Goal: Information Seeking & Learning: Learn about a topic

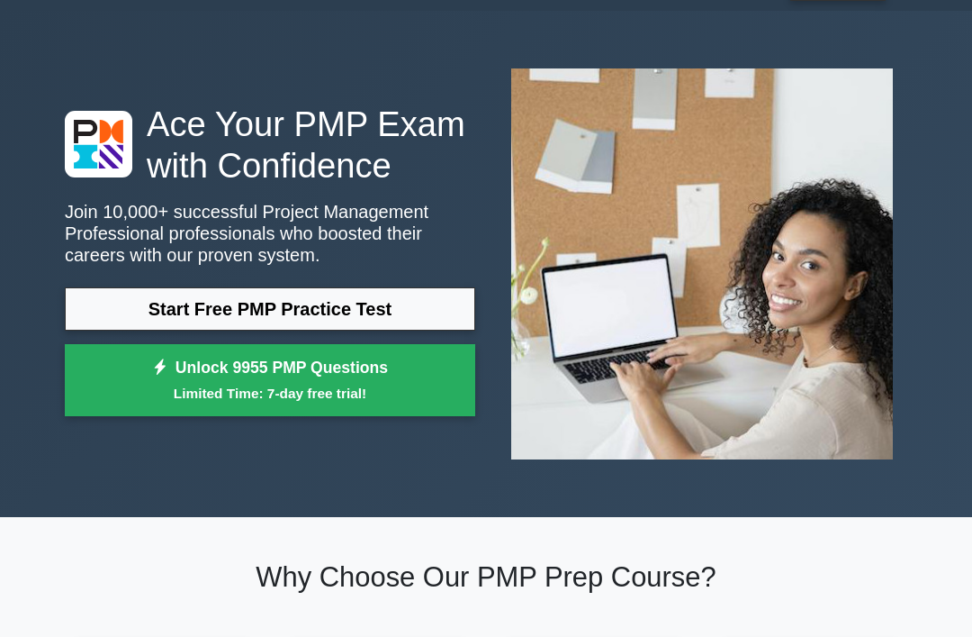
scroll to position [48, 0]
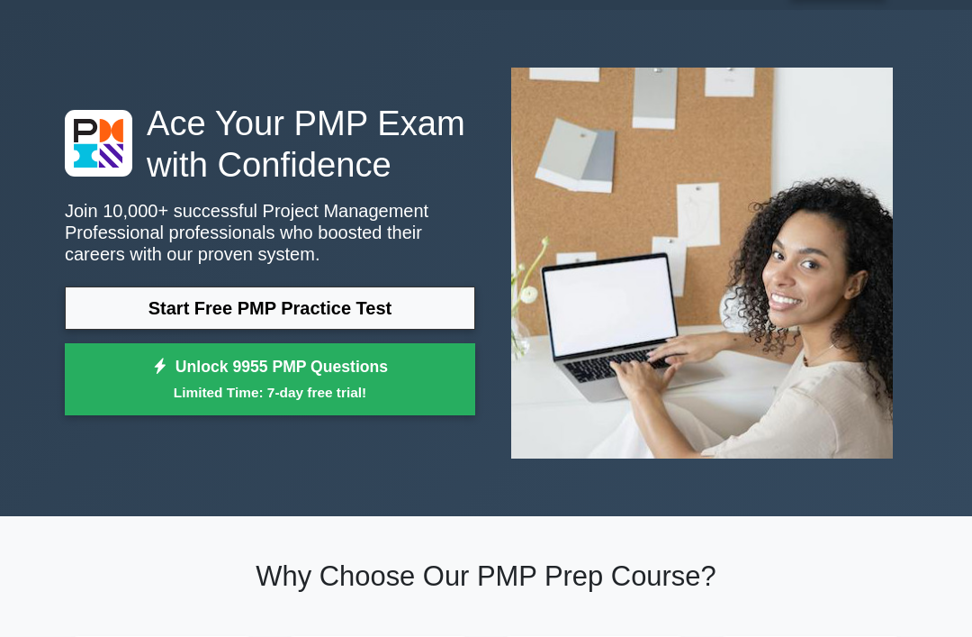
click at [381, 330] on link "Start Free PMP Practice Test" at bounding box center [270, 307] width 411 height 43
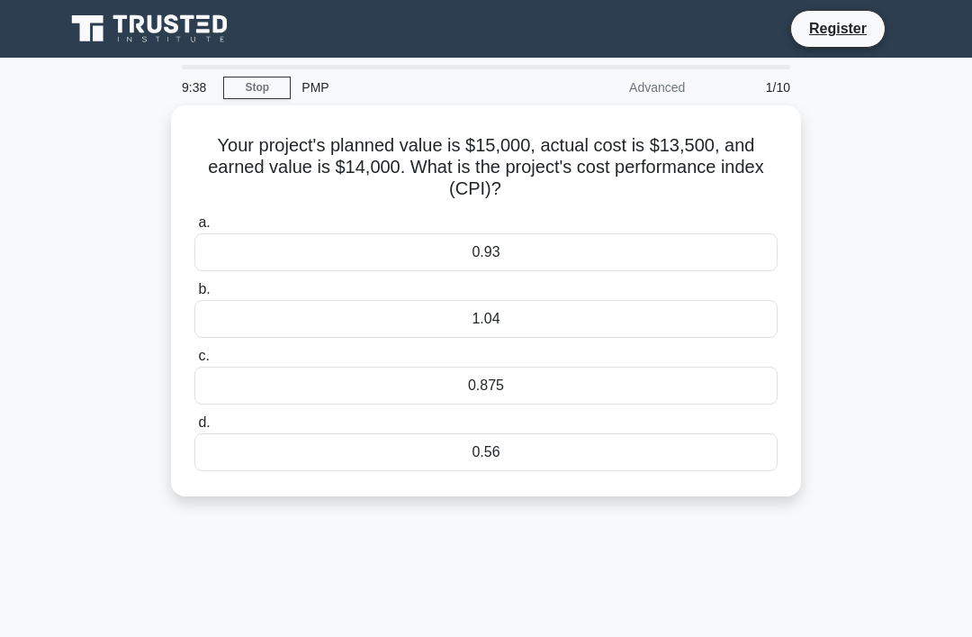
click at [613, 317] on div "1.04" at bounding box center [485, 319] width 583 height 38
click at [194, 295] on input "b. 1.04" at bounding box center [194, 290] width 0 height 12
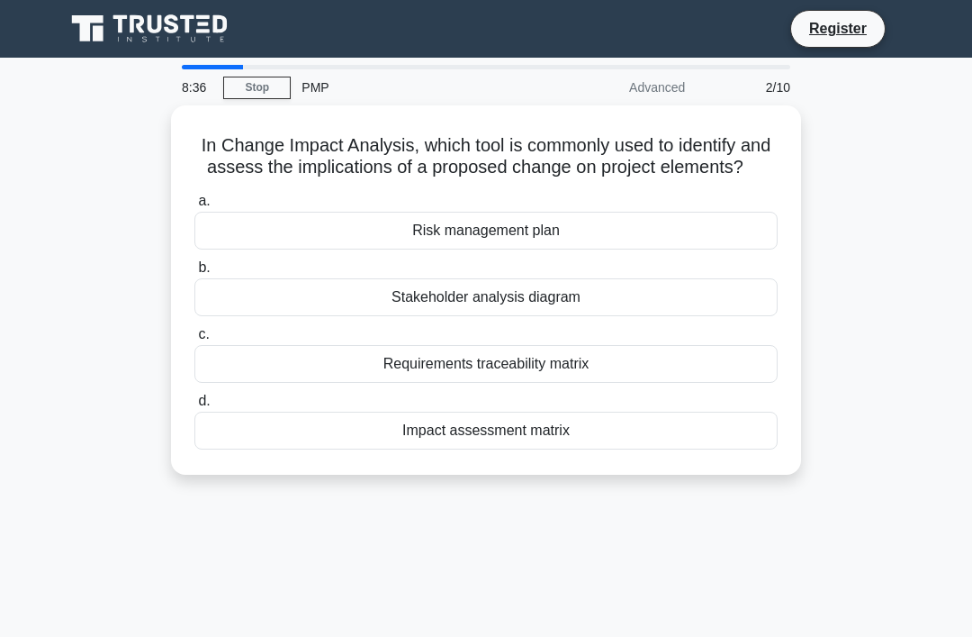
click at [642, 446] on div "Impact assessment matrix" at bounding box center [485, 430] width 583 height 38
click at [194, 407] on input "d. Impact assessment matrix" at bounding box center [194, 401] width 0 height 12
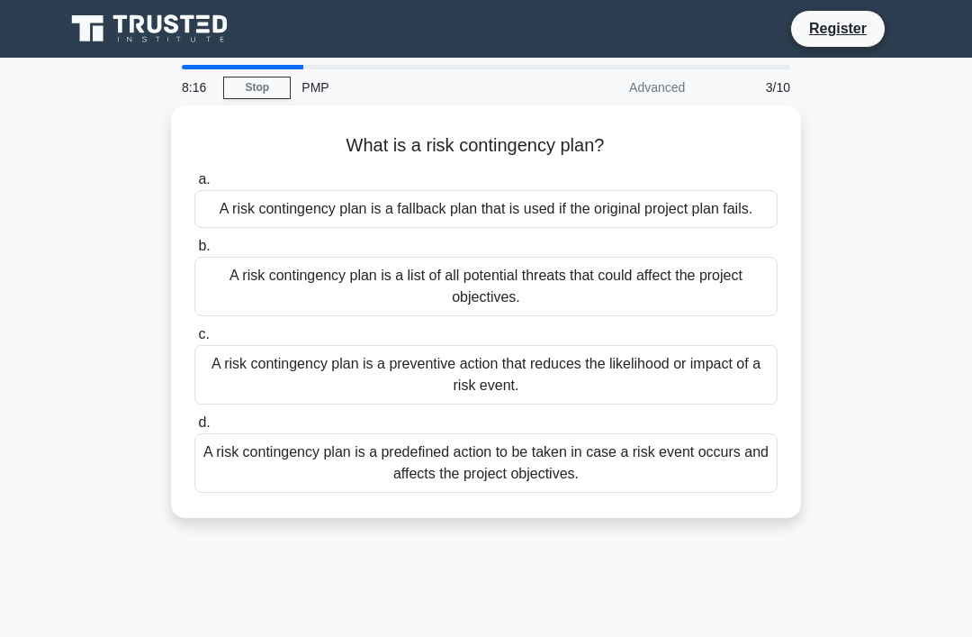
click at [565, 225] on div "A risk contingency plan is a fallback plan that is used if the original project…" at bounding box center [485, 209] width 583 height 38
click at [194, 185] on input "a. A risk contingency plan is a fallback plan that is used if the original proj…" at bounding box center [194, 180] width 0 height 12
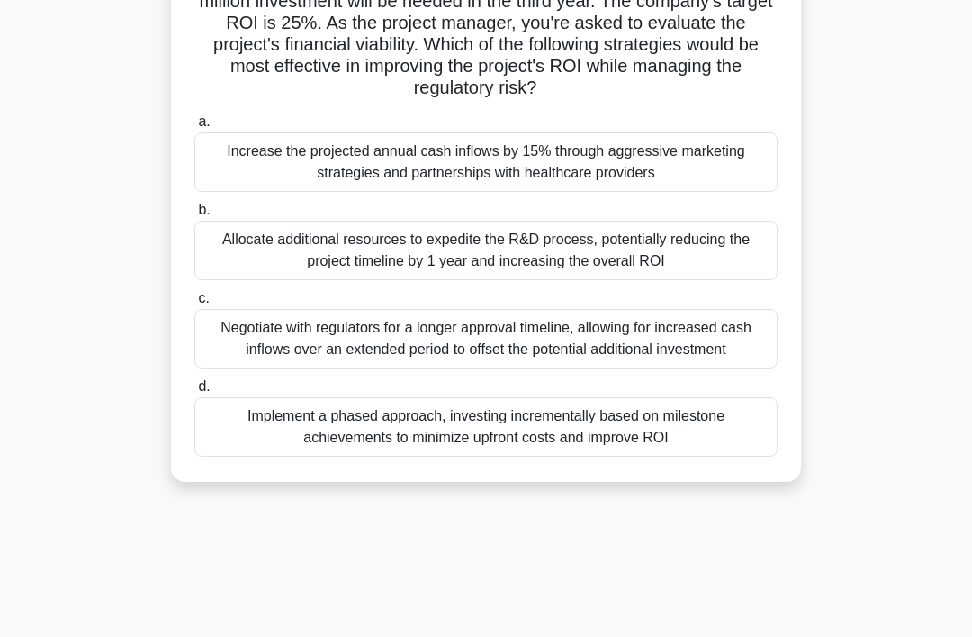
scroll to position [231, 0]
click at [546, 456] on div "Implement a phased approach, investing incrementally based on milestone achieve…" at bounding box center [485, 425] width 583 height 59
click at [194, 392] on input "d. Implement a phased approach, investing incrementally based on milestone achi…" at bounding box center [194, 386] width 0 height 12
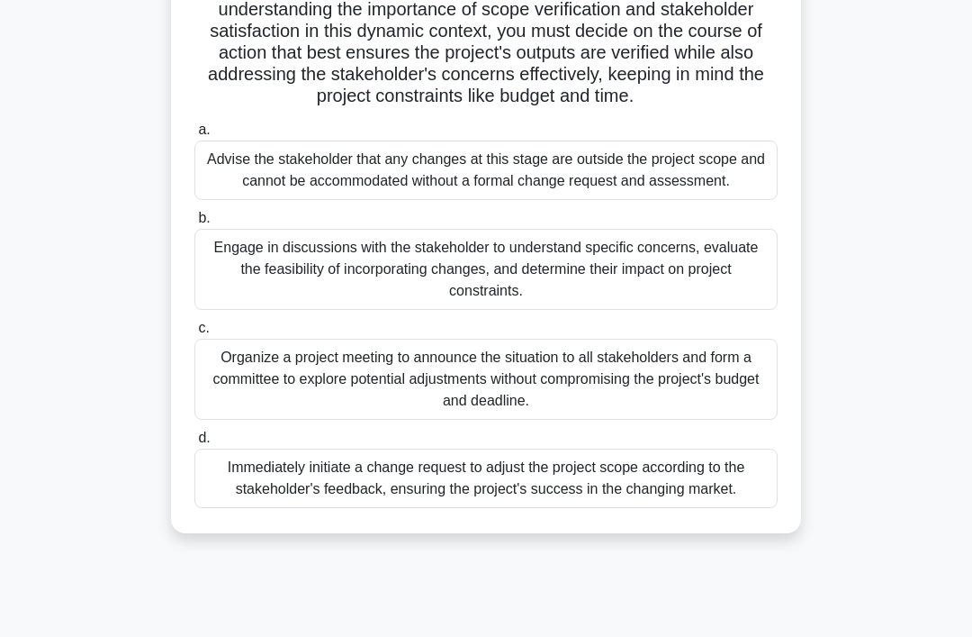
scroll to position [258, 0]
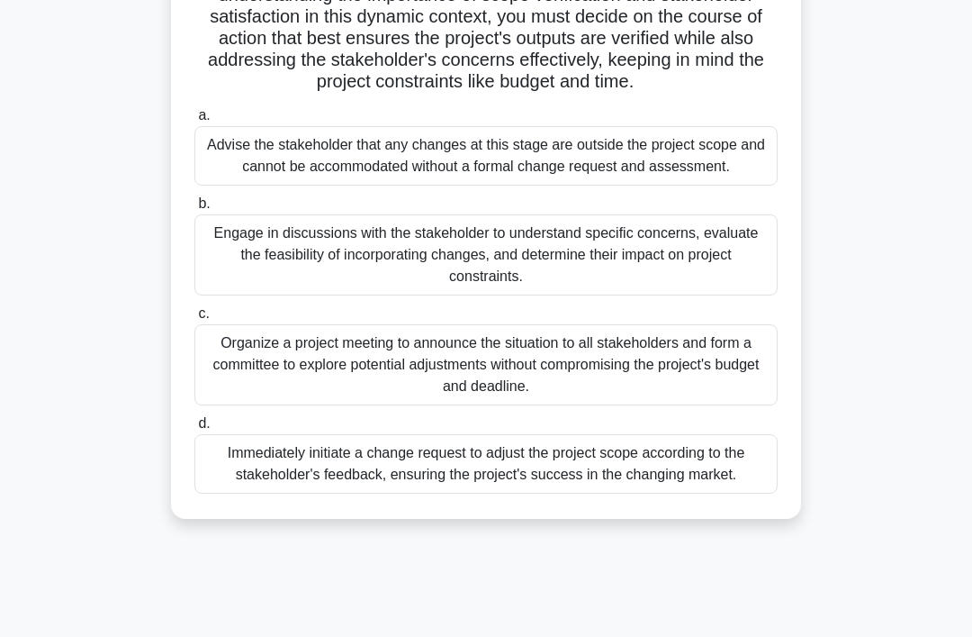
click at [687, 295] on div "Engage in discussions with the stakeholder to understand specific concerns, eva…" at bounding box center [485, 254] width 583 height 81
click at [194, 210] on input "b. Engage in discussions with the stakeholder to understand specific concerns, …" at bounding box center [194, 204] width 0 height 12
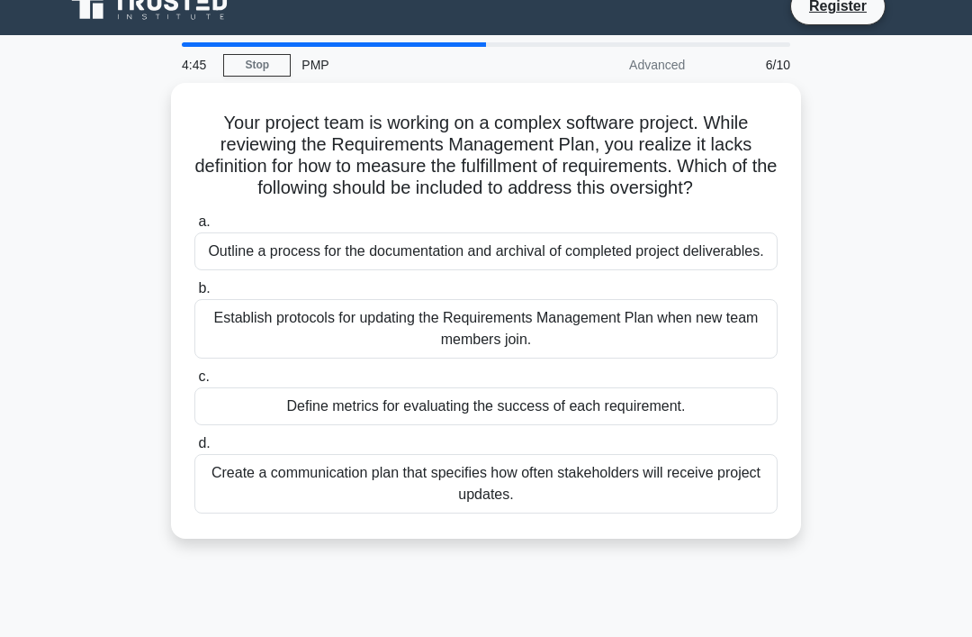
scroll to position [24, 0]
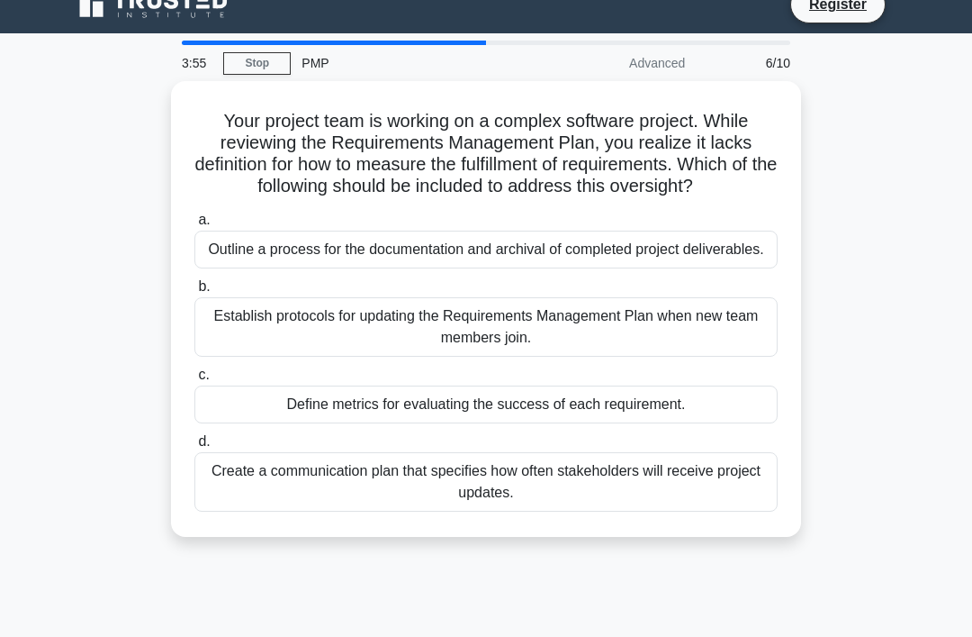
click at [515, 423] on div "Define metrics for evaluating the success of each requirement." at bounding box center [485, 404] width 583 height 38
click at [194, 381] on input "c. Define metrics for evaluating the success of each requirement." at bounding box center [194, 375] width 0 height 12
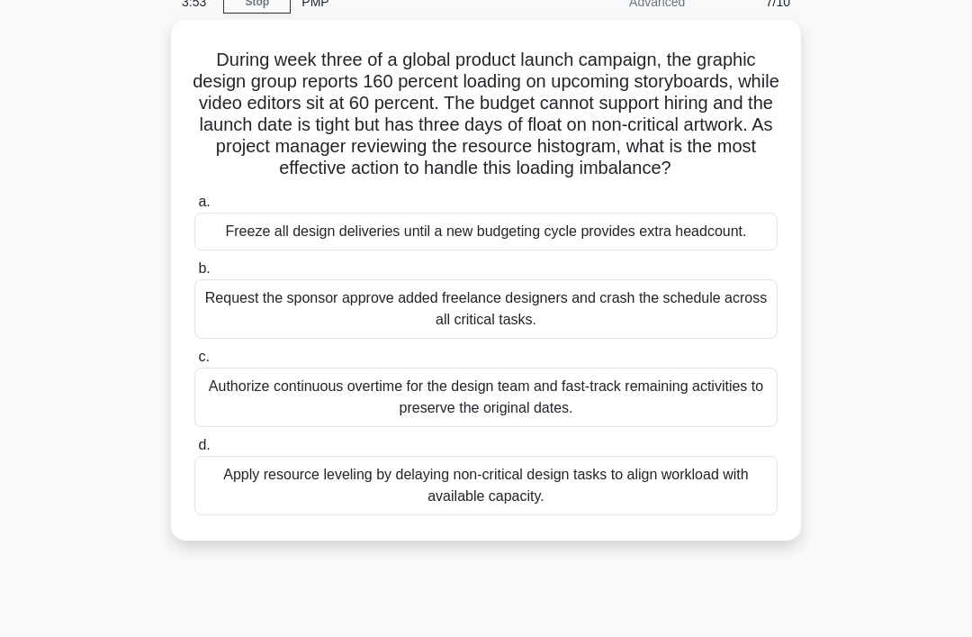
scroll to position [85, 0]
click at [586, 514] on div "Apply resource leveling by delaying non-critical design tasks to align workload…" at bounding box center [485, 485] width 583 height 59
click at [194, 452] on input "d. Apply resource leveling by delaying non-critical design tasks to align workl…" at bounding box center [194, 446] width 0 height 12
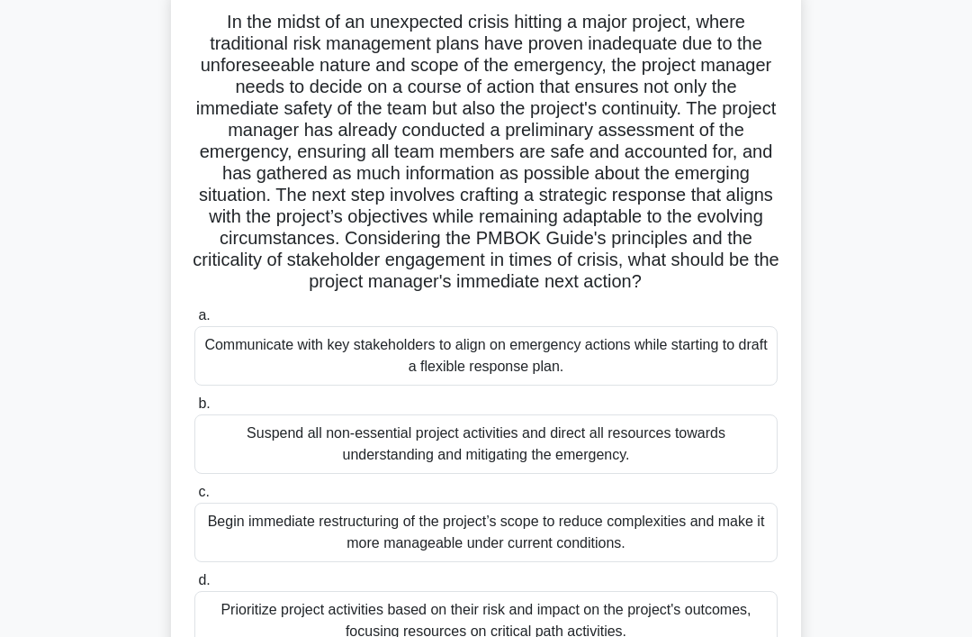
scroll to position [118, 0]
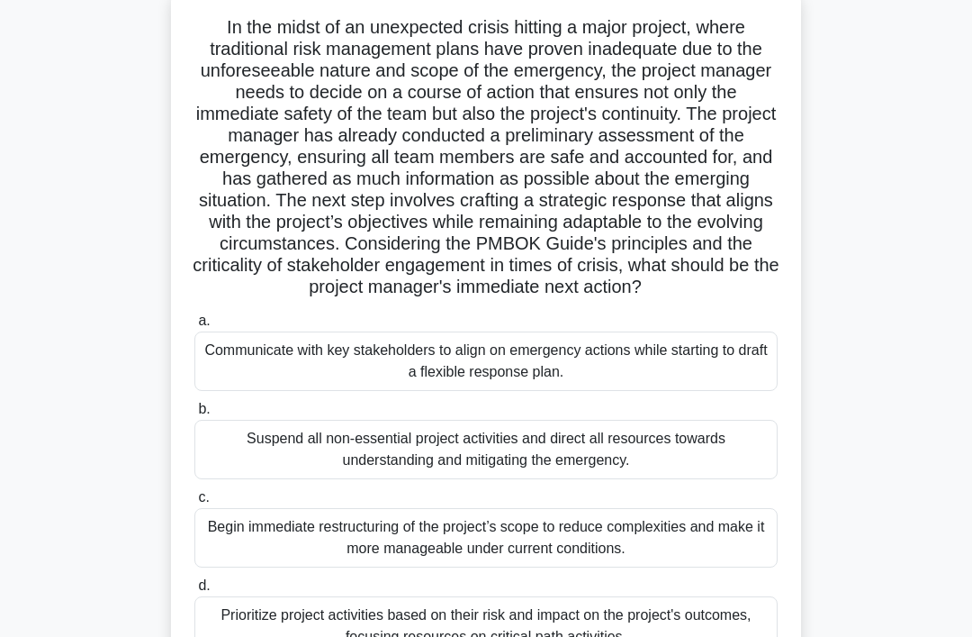
click at [906, 487] on div "In the midst of an unexpected crisis hitting a major project, where traditional…" at bounding box center [486, 344] width 864 height 715
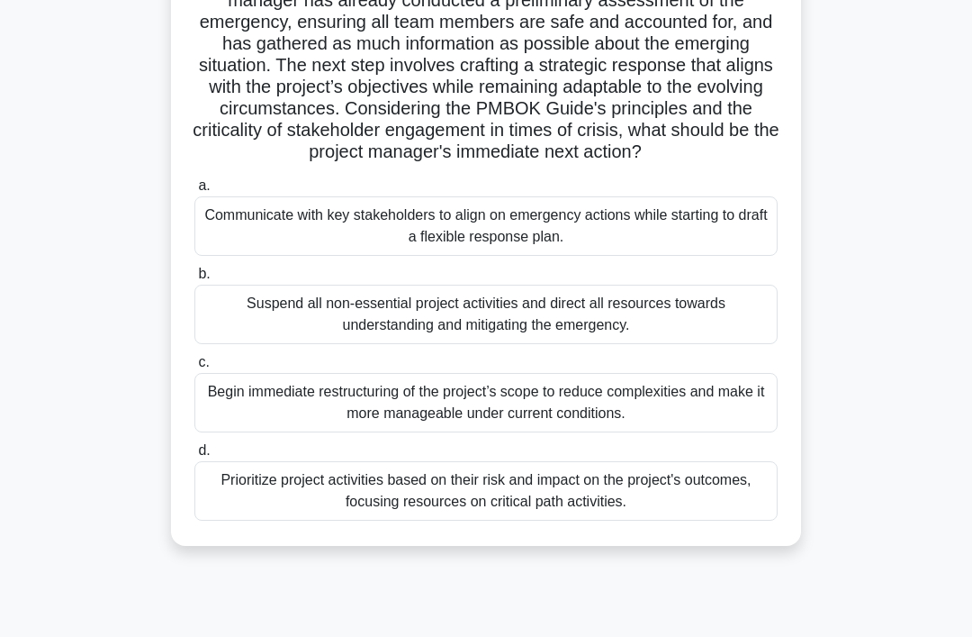
scroll to position [261, 0]
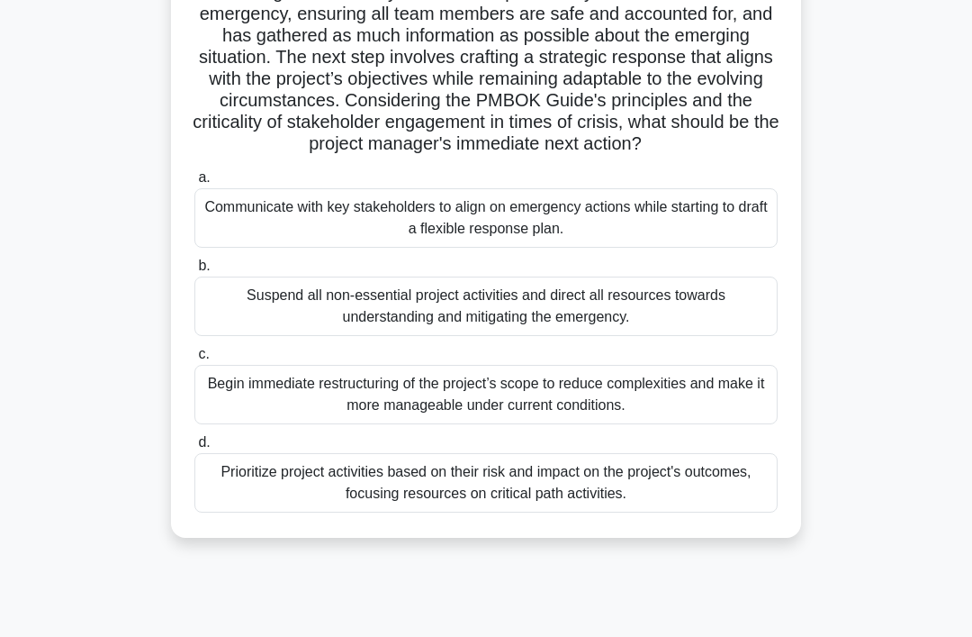
click at [664, 248] on div "Communicate with key stakeholders to align on emergency actions while starting …" at bounding box center [485, 217] width 583 height 59
click at [194, 184] on input "a. Communicate with key stakeholders to align on emergency actions while starti…" at bounding box center [194, 178] width 0 height 12
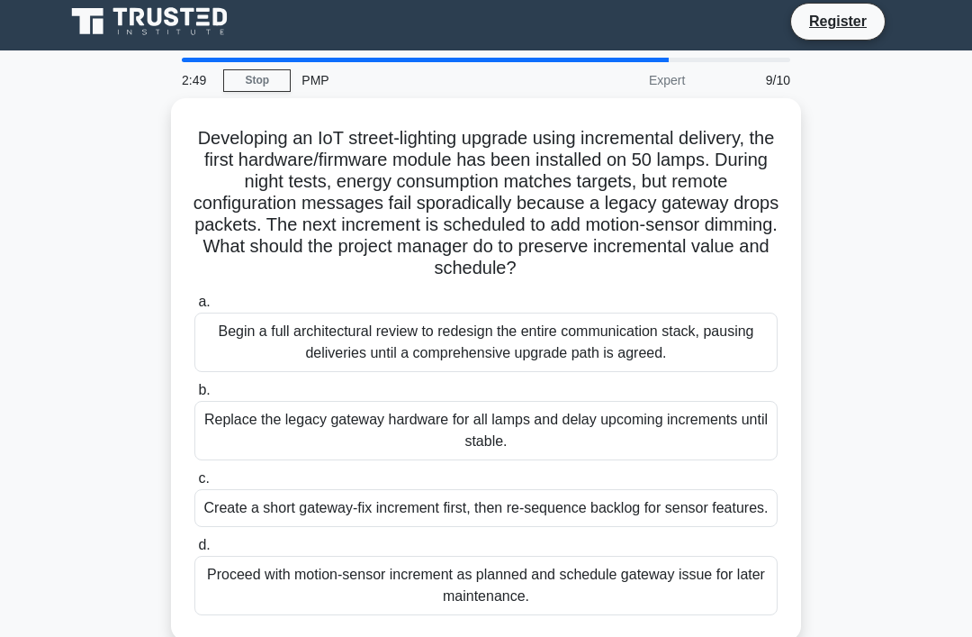
scroll to position [6, 0]
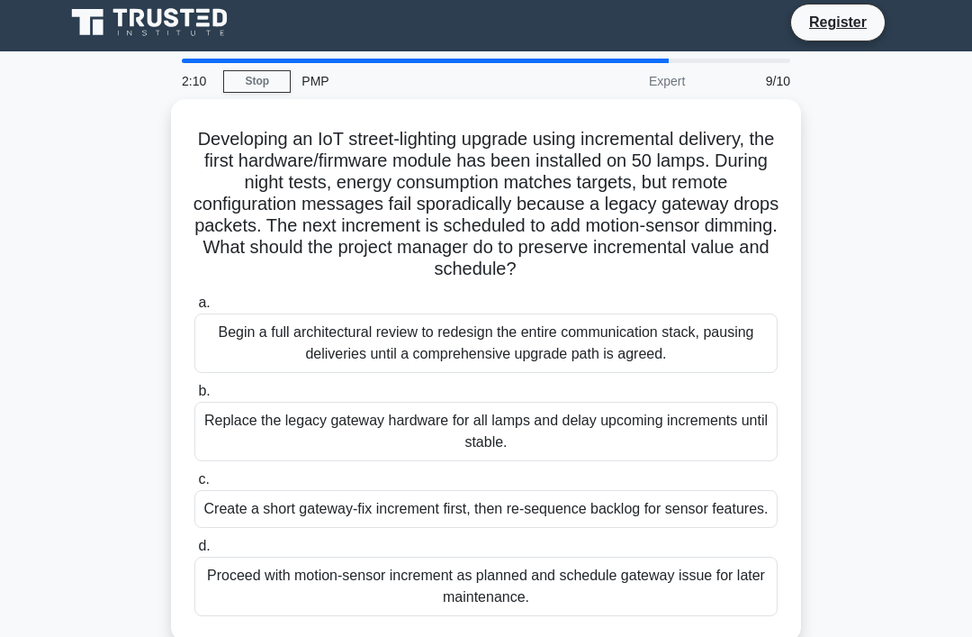
click at [726, 616] on div "Proceed with motion-sensor increment as planned and schedule gateway issue for …" at bounding box center [485, 585] width 583 height 59
click at [194, 552] on input "d. Proceed with motion-sensor increment as planned and schedule gateway issue f…" at bounding box center [194, 546] width 0 height 12
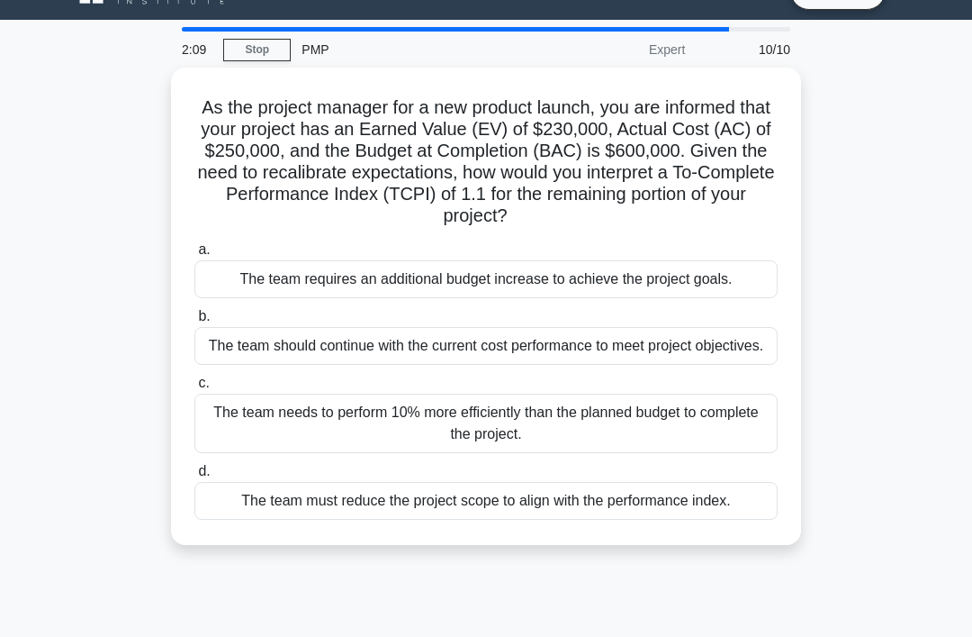
scroll to position [39, 0]
click at [675, 297] on div "The team requires an additional budget increase to achieve the project goals." at bounding box center [485, 278] width 583 height 38
click at [194, 255] on input "a. The team requires an additional budget increase to achieve the project goals." at bounding box center [194, 249] width 0 height 12
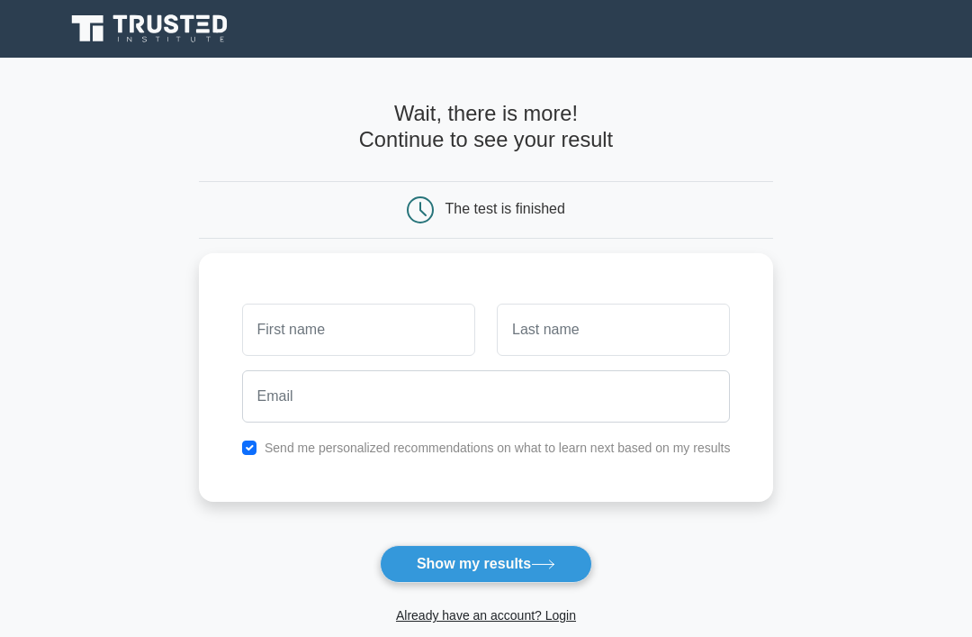
click at [496, 620] on link "Already have an account? Login" at bounding box center [486, 615] width 180 height 14
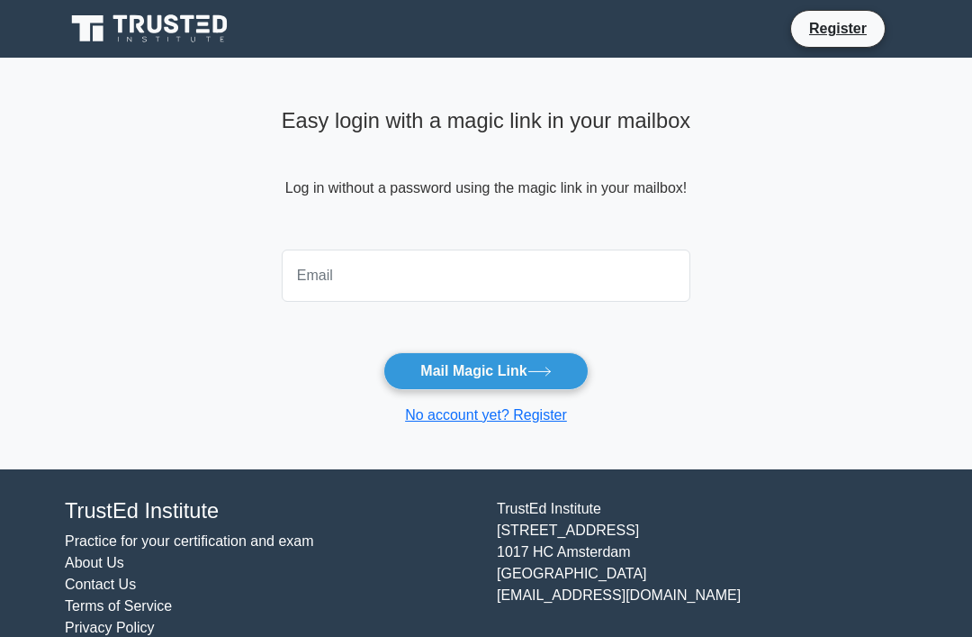
click at [438, 276] on input "email" at bounding box center [486, 275] width 409 height 52
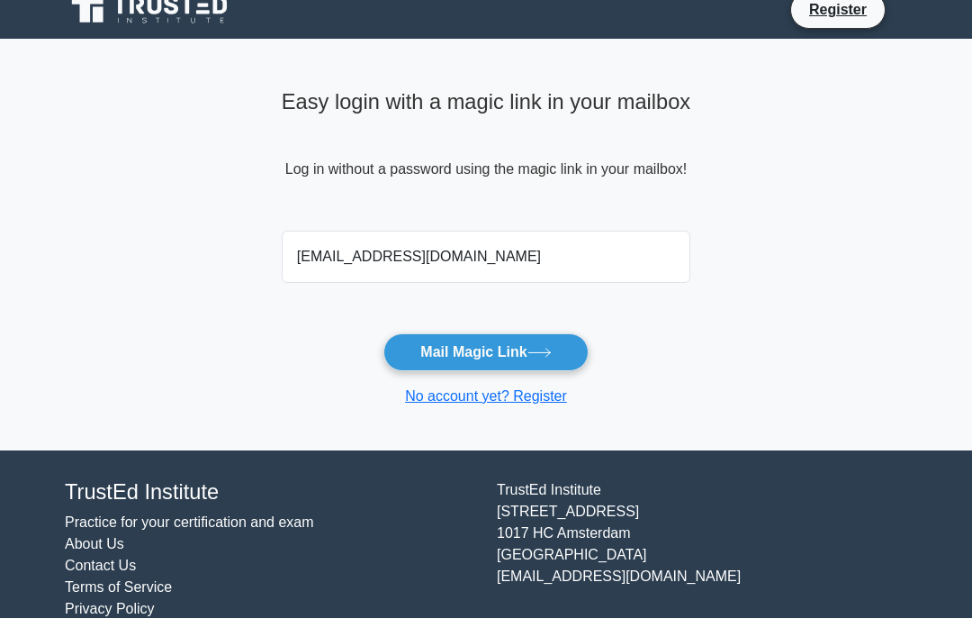
scroll to position [19, 0]
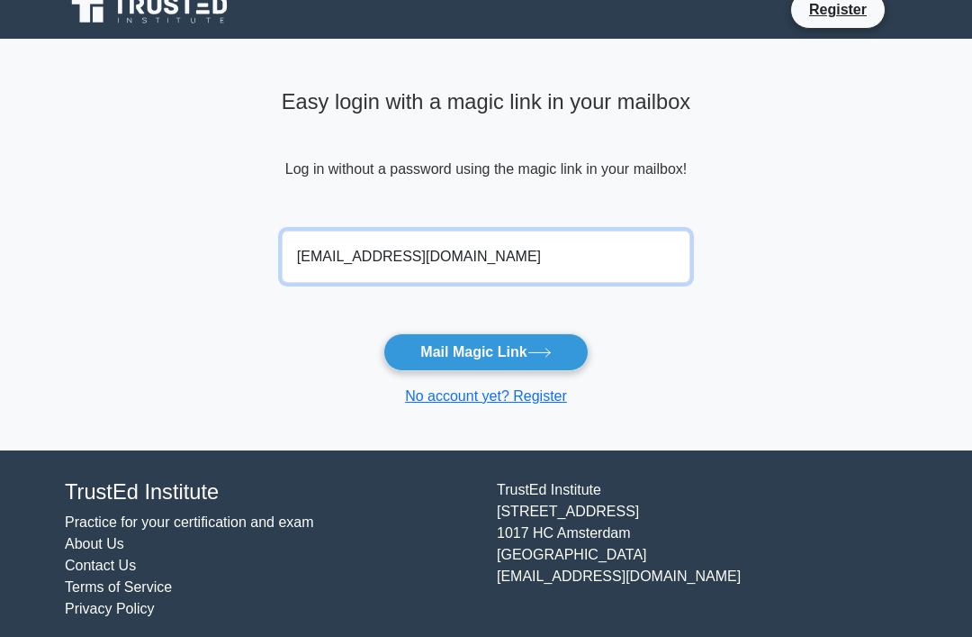
type input "samykhawla@yahoo.com"
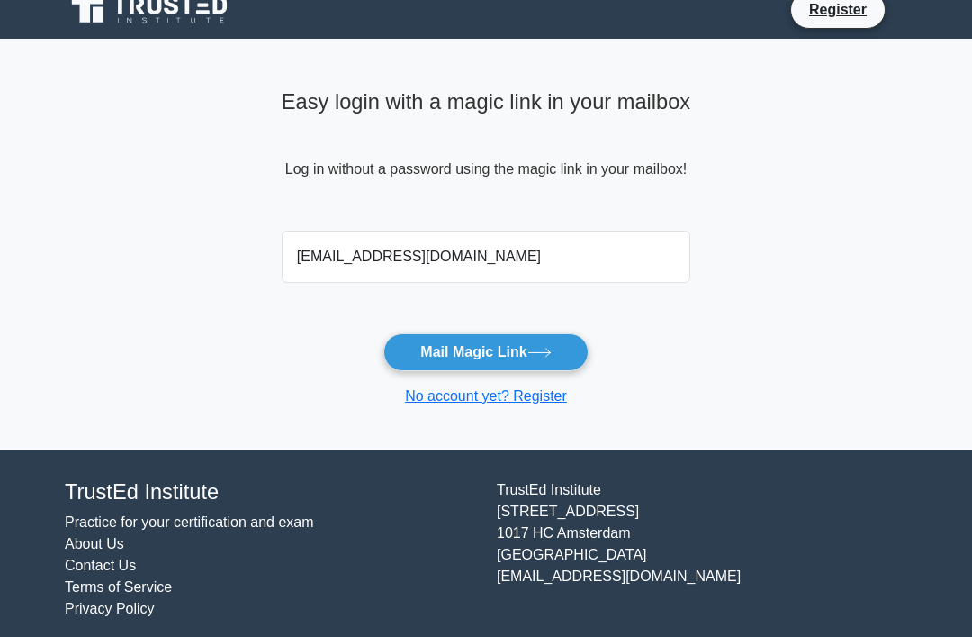
click at [513, 355] on button "Mail Magic Link" at bounding box center [486, 352] width 204 height 38
